Goal: Transaction & Acquisition: Subscribe to service/newsletter

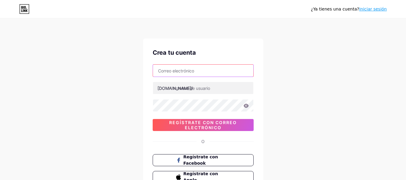
click at [190, 74] on input "text" at bounding box center [203, 71] width 100 height 12
type input "[EMAIL_ADDRESS][DOMAIN_NAME]"
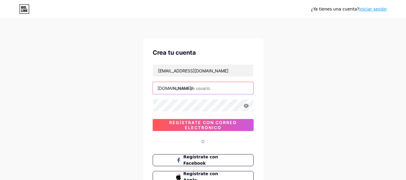
click at [173, 90] on input "text" at bounding box center [203, 88] width 100 height 12
click at [199, 89] on input "text" at bounding box center [203, 88] width 100 height 12
type input "joanapinilla"
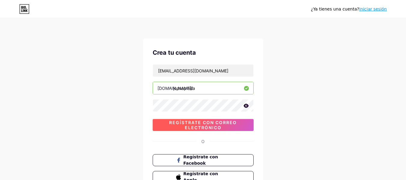
click at [209, 128] on font "Regístrate con correo electrónico" at bounding box center [203, 125] width 68 height 10
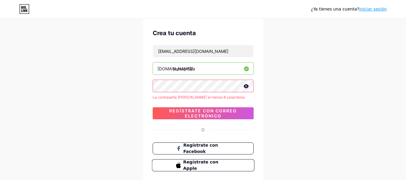
scroll to position [30, 0]
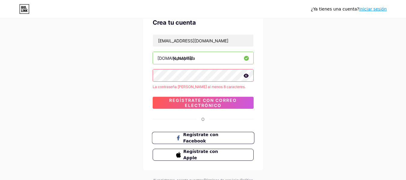
click at [208, 138] on span "Regístrate con Facebook" at bounding box center [206, 138] width 47 height 13
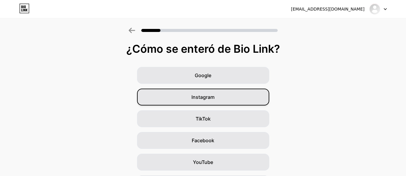
click at [208, 99] on font "Instagram" at bounding box center [203, 97] width 23 height 6
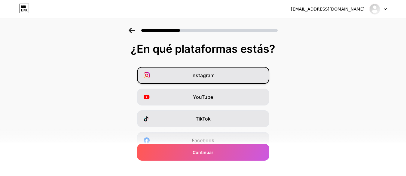
click at [204, 74] on font "Instagram" at bounding box center [203, 75] width 23 height 6
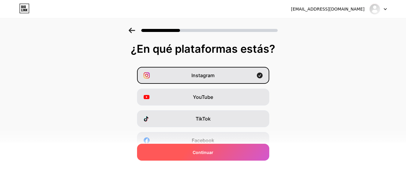
click at [230, 150] on div "Continuar" at bounding box center [203, 151] width 132 height 17
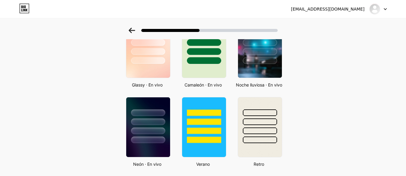
scroll to position [211, 0]
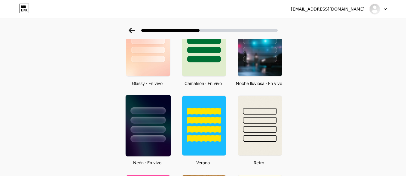
click at [158, 109] on div at bounding box center [147, 118] width 45 height 47
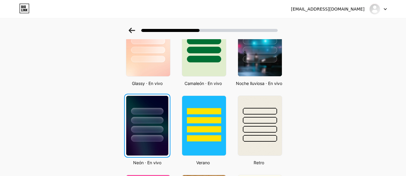
scroll to position [0, 0]
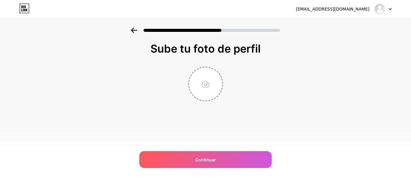
click at [371, 88] on div "Sube tu foto de perfil Continuar" at bounding box center [205, 80] width 411 height 104
type input "C:\fakepath\Foto perfil instagram nuevo.png"
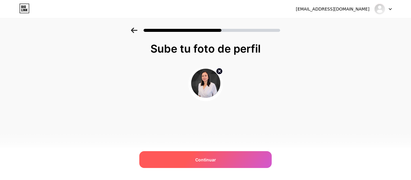
click at [208, 162] on font "Continuar" at bounding box center [205, 159] width 21 height 5
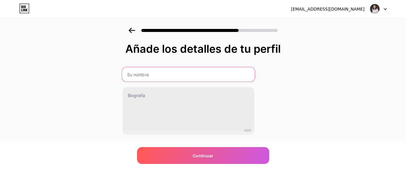
click at [171, 76] on input "text" at bounding box center [188, 74] width 133 height 14
type input "[PERSON_NAME]"
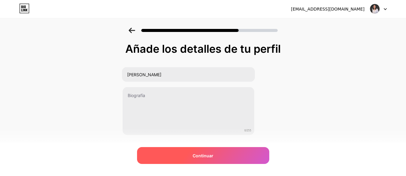
click at [201, 157] on font "Continuar" at bounding box center [203, 155] width 21 height 5
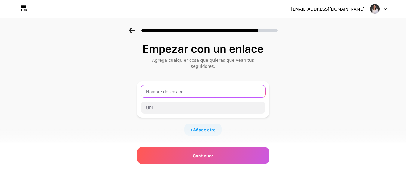
click at [214, 87] on input "text" at bounding box center [203, 91] width 125 height 12
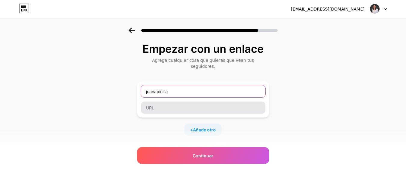
type input "joanapinilla"
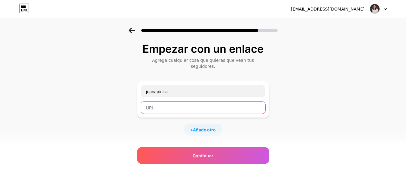
click at [159, 101] on input "text" at bounding box center [203, 107] width 125 height 12
click at [149, 101] on input "joanapinilla" at bounding box center [203, 107] width 125 height 12
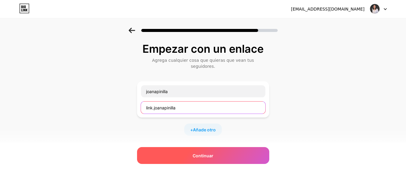
type input "link.joanapinilla"
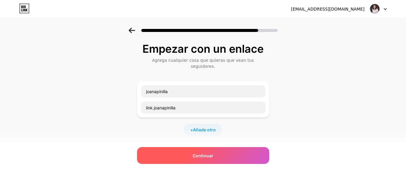
click at [203, 153] on font "Continuar" at bounding box center [203, 155] width 21 height 5
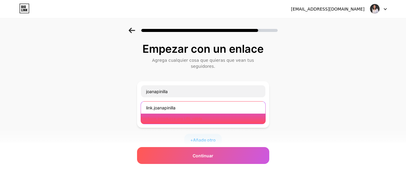
click at [186, 102] on input "link.joanapinilla" at bounding box center [203, 107] width 125 height 12
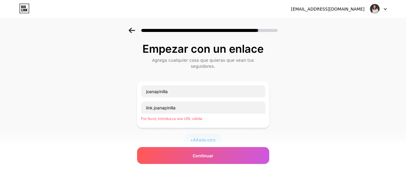
click at [318, 109] on div "Empezar con un enlace Agrega cualquier cosa que quieras que vean tus seguidores…" at bounding box center [203, 142] width 406 height 228
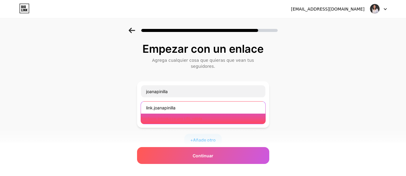
click at [209, 102] on input "link.joanapinilla" at bounding box center [203, 107] width 125 height 12
drag, startPoint x: 213, startPoint y: 100, endPoint x: 132, endPoint y: 98, distance: 80.9
click at [132, 98] on div "Empezar con un enlace Agrega cualquier cosa que quieras que vean tus seguidores…" at bounding box center [203, 142] width 406 height 228
click at [203, 105] on input "link.joanapinilla" at bounding box center [203, 107] width 125 height 12
click at [202, 102] on input "link.joanapinilla" at bounding box center [203, 107] width 125 height 12
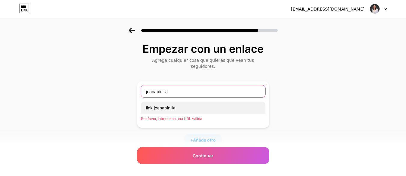
click at [188, 85] on input "joanapinilla" at bounding box center [203, 91] width 125 height 12
click at [147, 86] on input "joanapinilla" at bounding box center [203, 91] width 125 height 12
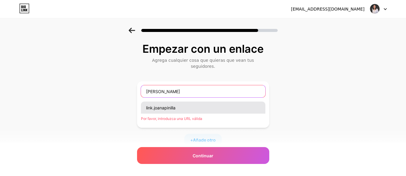
type input "[PERSON_NAME]"
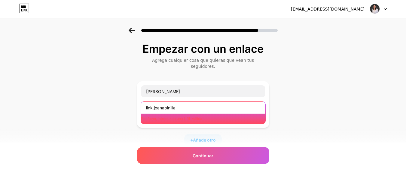
click at [189, 104] on input "link.joanapinilla" at bounding box center [203, 107] width 125 height 12
drag, startPoint x: 201, startPoint y: 103, endPoint x: 204, endPoint y: 102, distance: 3.9
click at [201, 103] on input "link.joanapinilla" at bounding box center [203, 107] width 125 height 12
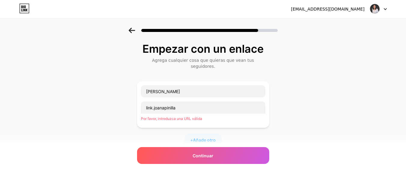
click at [306, 104] on div "Empezar con un enlace Agrega cualquier cosa que quieras que vean tus seguidores…" at bounding box center [203, 142] width 406 height 228
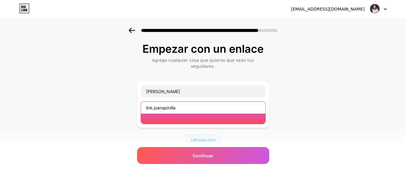
drag, startPoint x: 201, startPoint y: 102, endPoint x: 131, endPoint y: 100, distance: 69.8
click at [131, 100] on div "Empezar con un enlace Agrega cualquier cosa que quieras que vean tus seguidores…" at bounding box center [203, 142] width 406 height 228
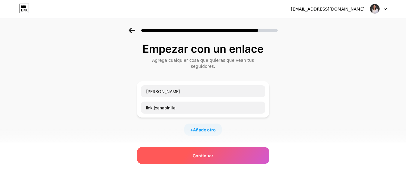
click at [199, 156] on font "Continuar" at bounding box center [203, 155] width 21 height 5
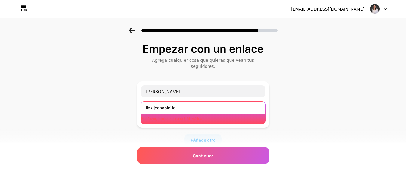
click at [183, 101] on input "link.joanapinilla" at bounding box center [203, 107] width 125 height 12
click at [148, 102] on input "link.joanapinilla" at bounding box center [203, 107] width 125 height 12
click at [186, 102] on input "link.joanapinilla" at bounding box center [203, 107] width 125 height 12
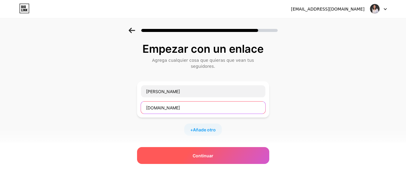
type input "[DOMAIN_NAME]"
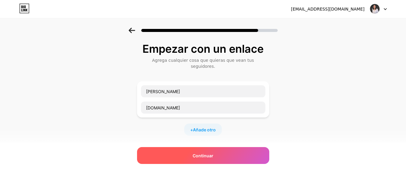
click at [199, 149] on div "Continuar" at bounding box center [203, 155] width 132 height 17
click at [199, 156] on font "Continuar" at bounding box center [203, 155] width 21 height 5
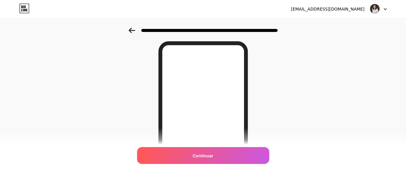
scroll to position [30, 0]
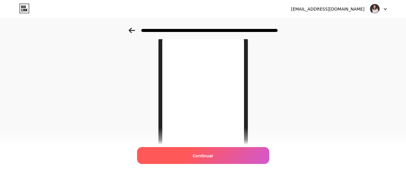
click at [221, 153] on div "Continuar" at bounding box center [203, 155] width 132 height 17
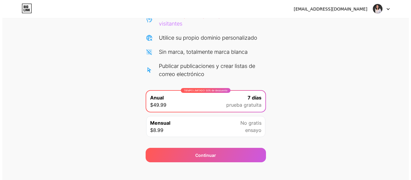
scroll to position [78, 0]
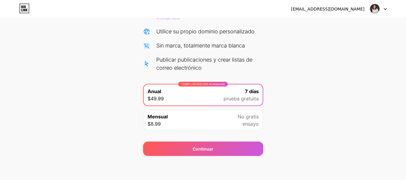
click at [240, 95] on span "prueba gratuita" at bounding box center [241, 98] width 35 height 7
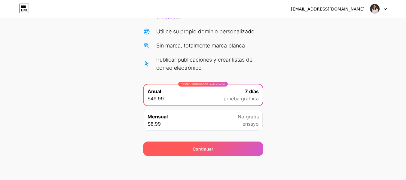
click at [217, 150] on div "Continuar" at bounding box center [203, 149] width 120 height 14
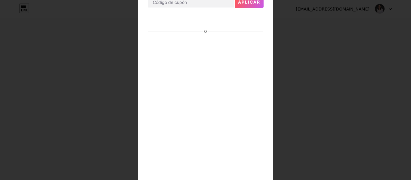
scroll to position [102, 0]
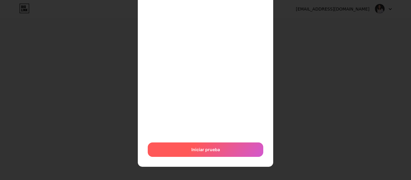
click at [227, 150] on div "Iniciar prueba" at bounding box center [206, 150] width 116 height 14
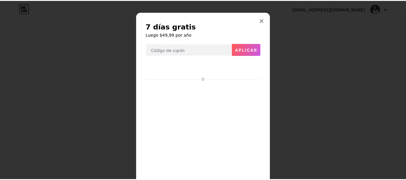
scroll to position [0, 0]
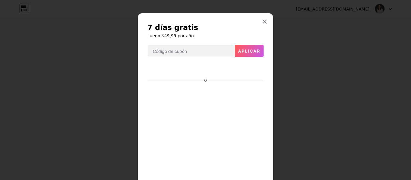
click at [262, 22] on icon at bounding box center [264, 21] width 5 height 5
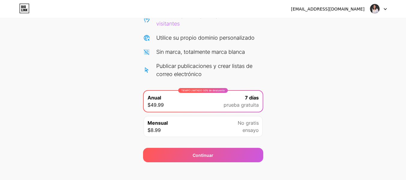
scroll to position [78, 0]
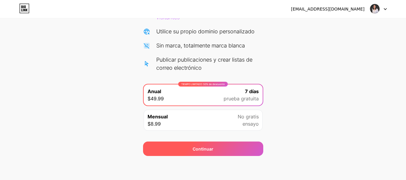
click at [242, 150] on div "Continuar" at bounding box center [203, 149] width 120 height 14
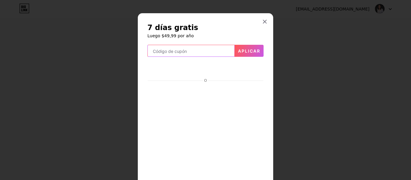
click at [200, 53] on input "text" at bounding box center [191, 51] width 87 height 12
click at [262, 23] on icon at bounding box center [264, 21] width 5 height 5
